Goal: Find specific page/section: Find specific page/section

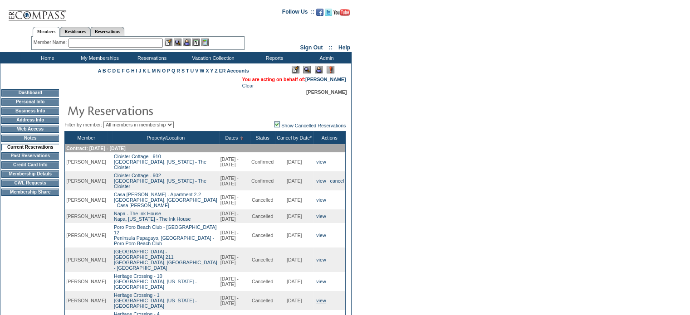
click at [318, 298] on link "view" at bounding box center [321, 300] width 10 height 5
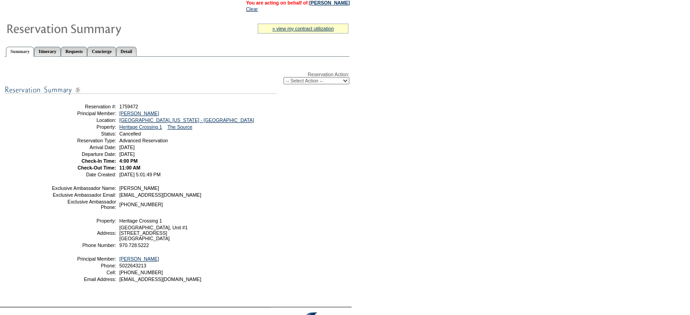
scroll to position [91, 0]
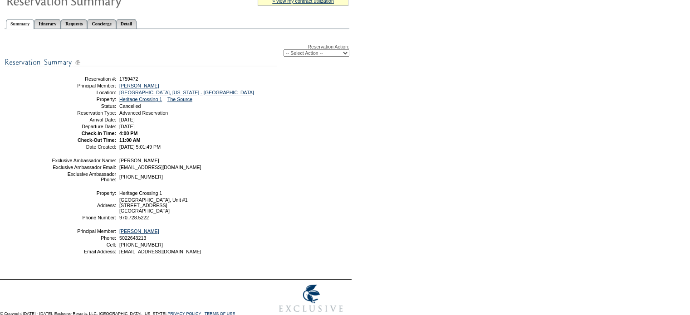
drag, startPoint x: 499, startPoint y: 209, endPoint x: 468, endPoint y: 221, distance: 33.5
click at [499, 210] on form "Follow Us ::" at bounding box center [345, 117] width 690 height 416
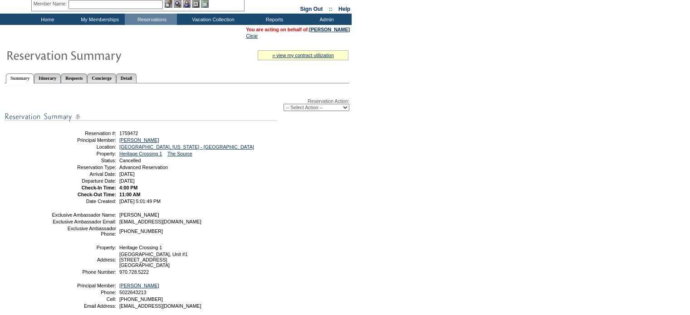
scroll to position [0, 0]
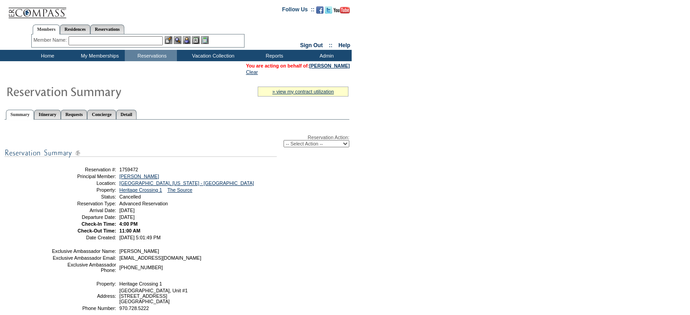
click at [108, 39] on input "text" at bounding box center [116, 40] width 94 height 9
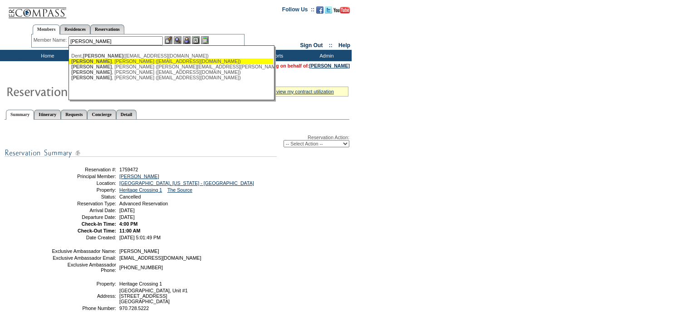
click at [114, 61] on div "[PERSON_NAME] ([EMAIL_ADDRESS][DOMAIN_NAME])" at bounding box center [171, 61] width 200 height 5
type input "[PERSON_NAME] ([EMAIL_ADDRESS][DOMAIN_NAME])"
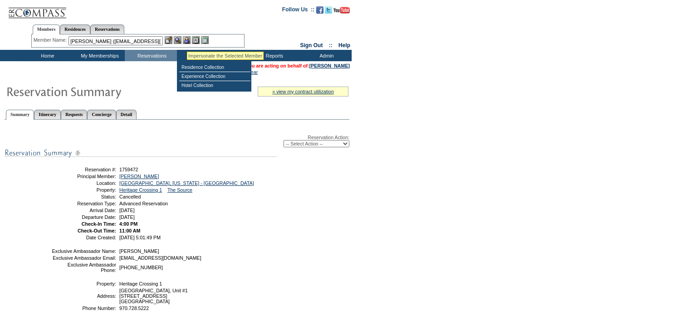
click at [190, 38] on img at bounding box center [187, 40] width 8 height 8
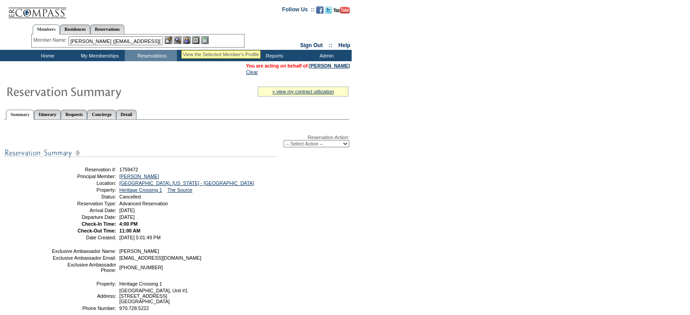
click at [181, 39] on img at bounding box center [178, 40] width 8 height 8
